Goal: Task Accomplishment & Management: Manage account settings

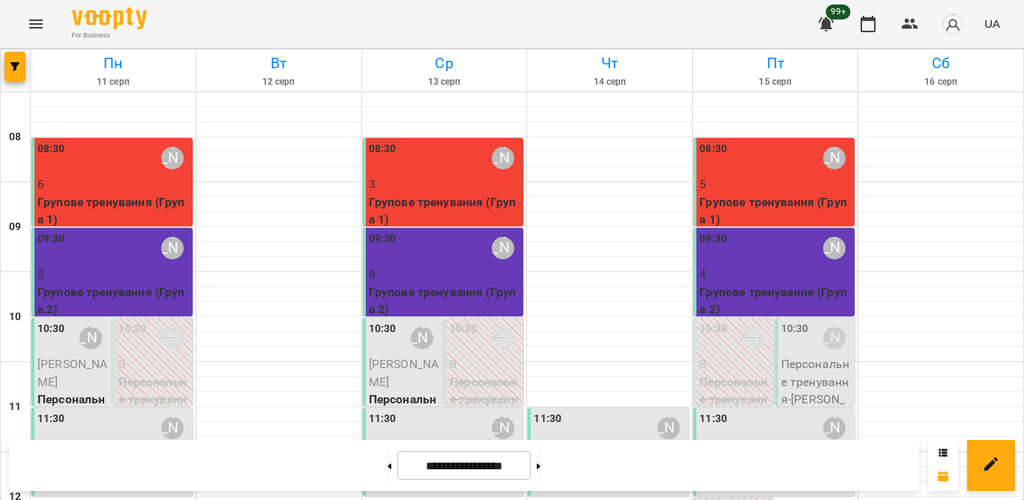
scroll to position [450, 0]
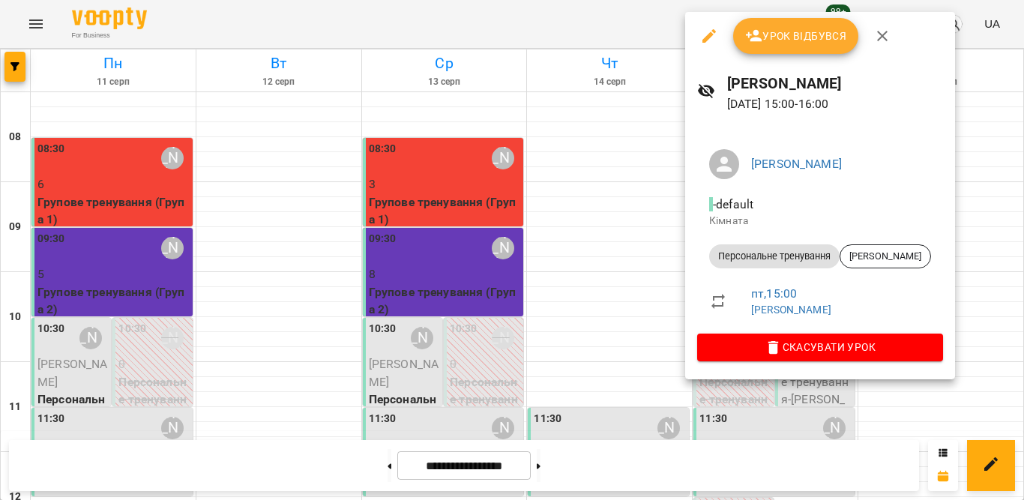
click at [792, 33] on span "Урок відбувся" at bounding box center [796, 36] width 102 height 18
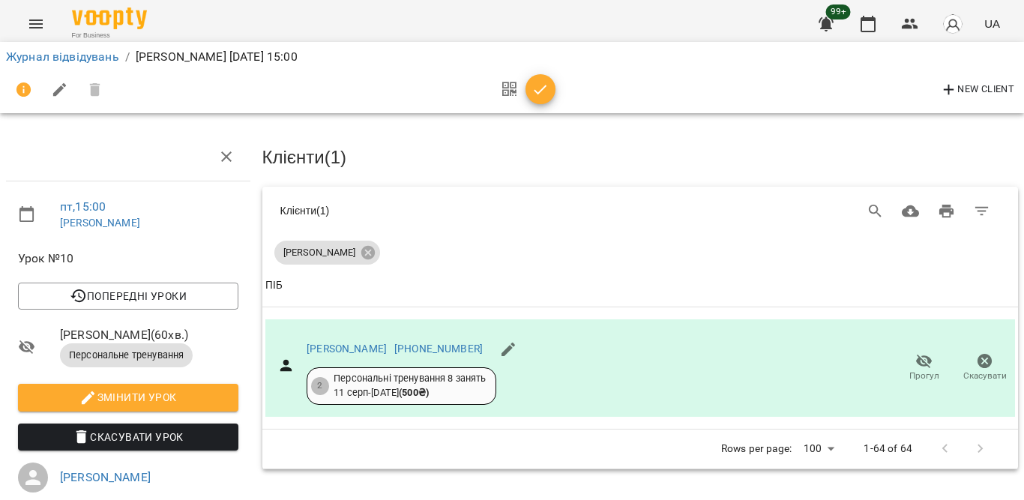
click at [531, 93] on icon "button" at bounding box center [540, 90] width 18 height 18
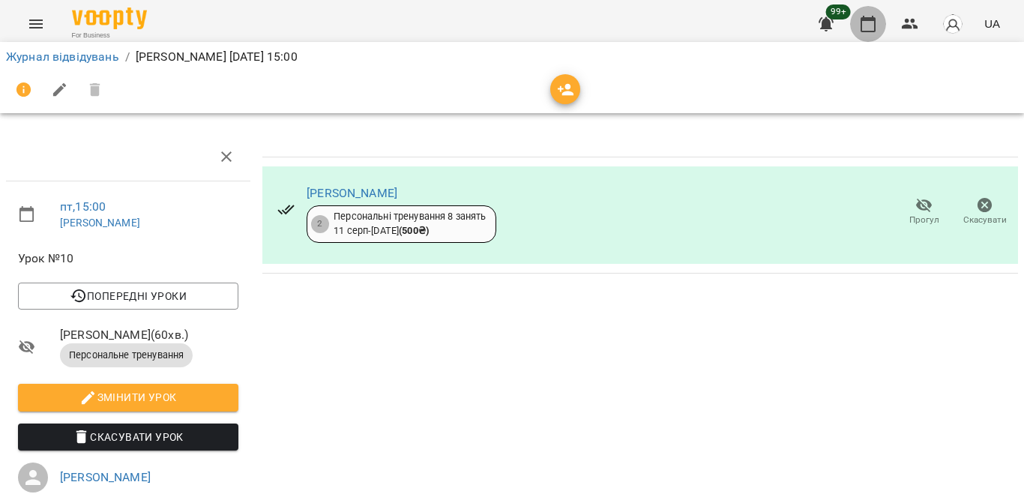
click at [878, 17] on button "button" at bounding box center [868, 24] width 36 height 36
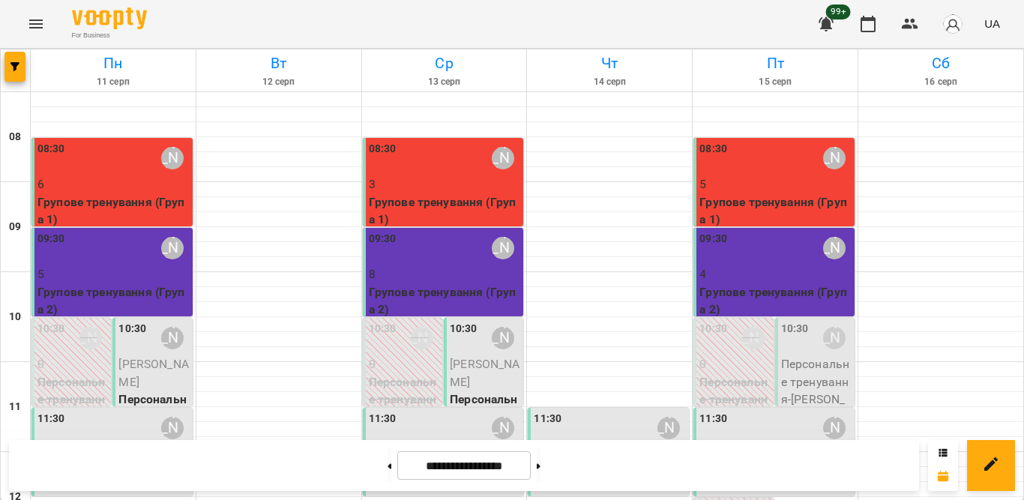
scroll to position [450, 0]
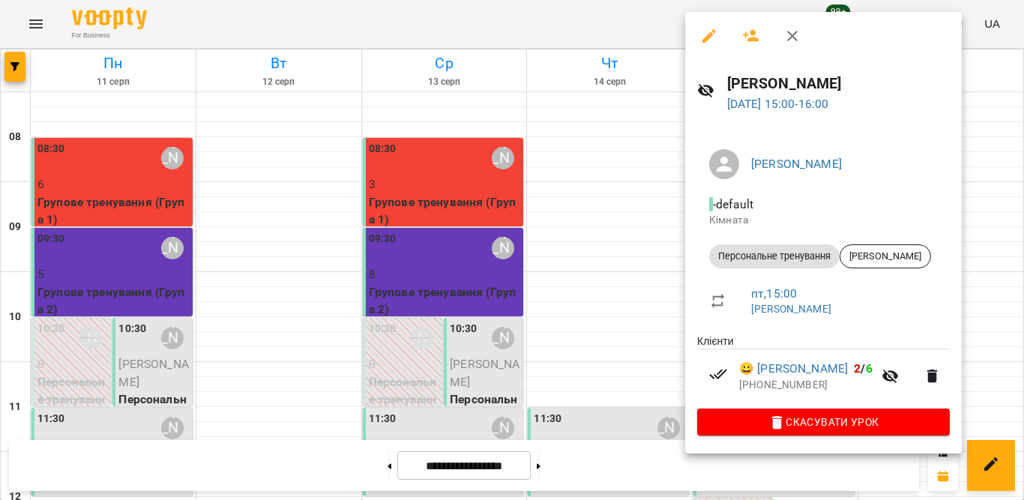
click at [796, 31] on icon "button" at bounding box center [792, 36] width 10 height 10
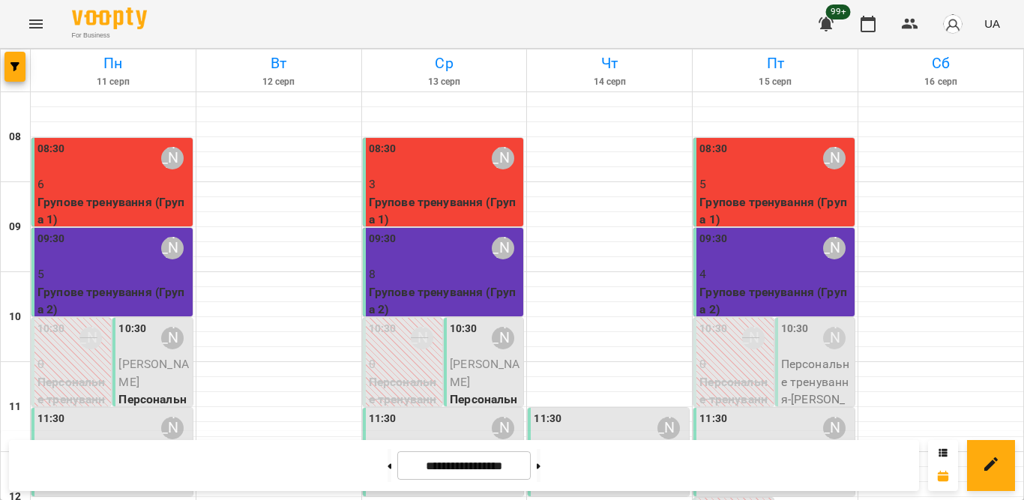
scroll to position [739, 0]
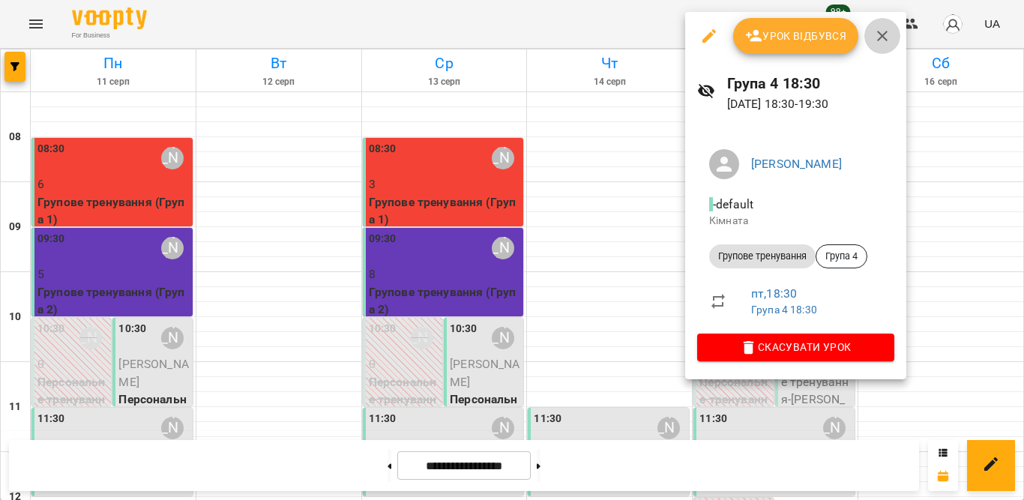
click at [883, 30] on icon "button" at bounding box center [882, 36] width 18 height 18
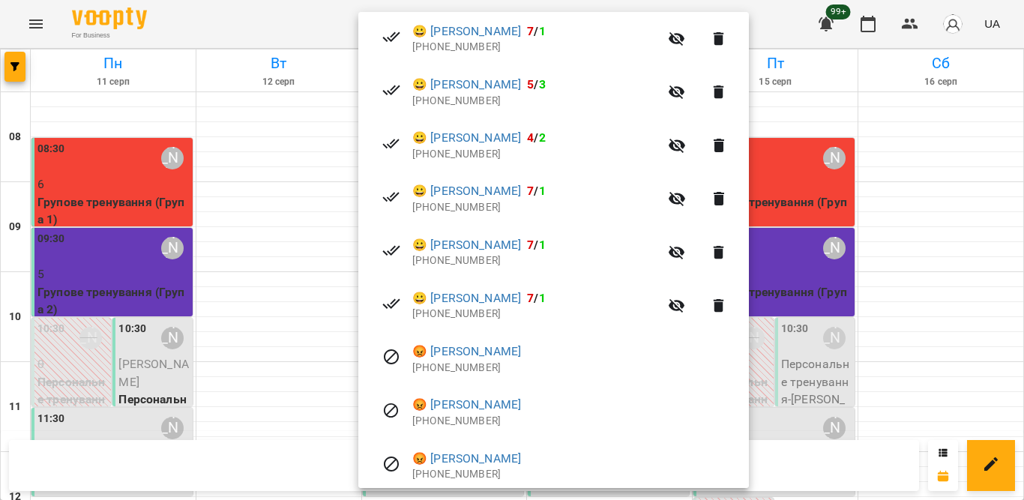
scroll to position [524, 0]
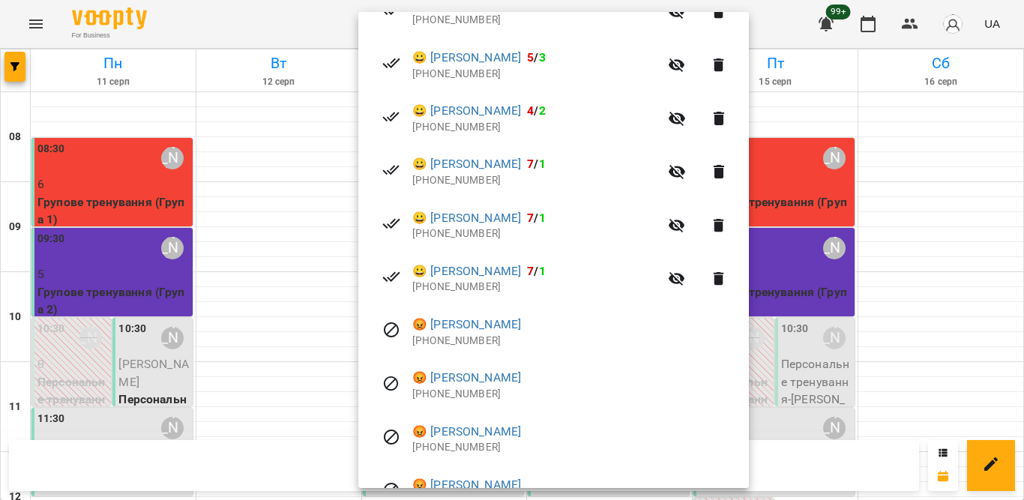
click at [884, 217] on div at bounding box center [512, 250] width 1024 height 500
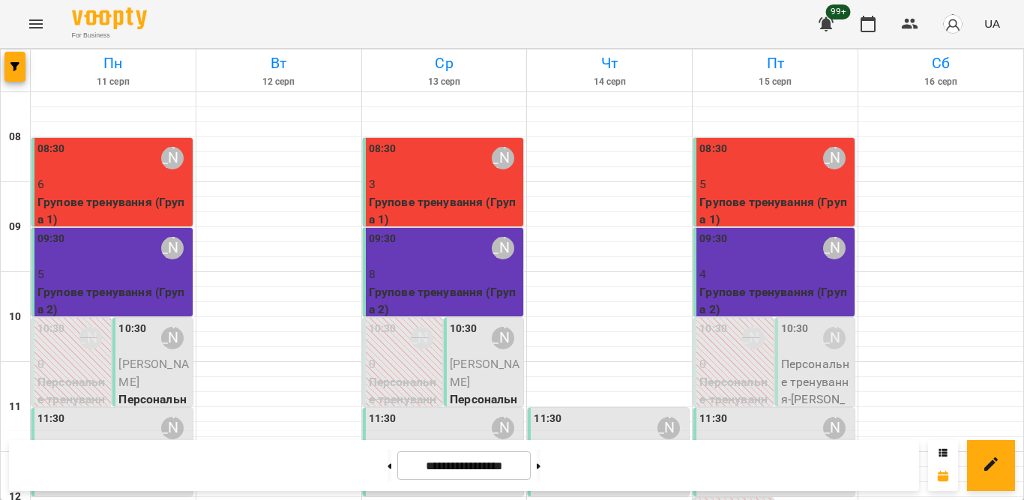
scroll to position [739, 0]
click at [877, 27] on icon "button" at bounding box center [868, 24] width 18 height 18
